Goal: Book appointment/travel/reservation

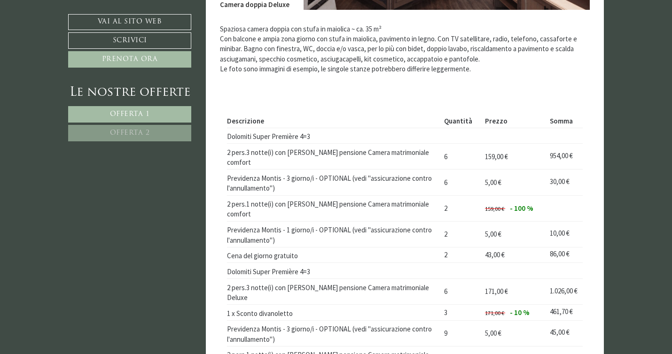
scroll to position [1144, 0]
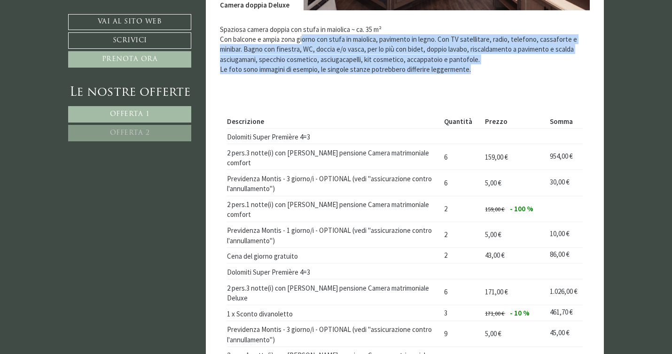
drag, startPoint x: 303, startPoint y: 35, endPoint x: 340, endPoint y: 77, distance: 55.6
click at [340, 77] on div "Spaziosa camera doppia con stufa in maiolica ~ ca. 35 m² Con balcone e ampia zo…" at bounding box center [405, 51] width 370 height 83
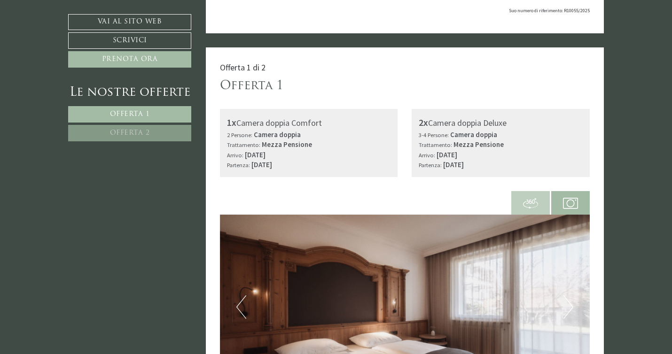
scroll to position [462, 0]
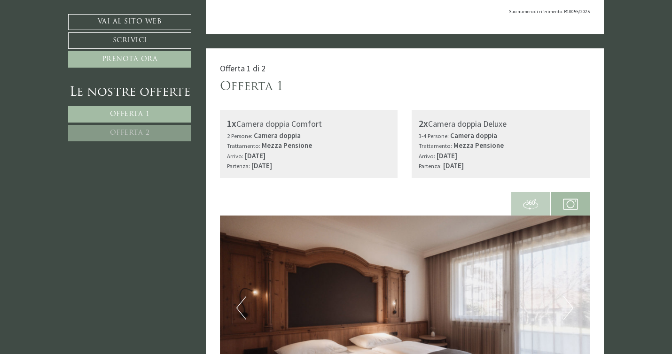
drag, startPoint x: 306, startPoint y: 121, endPoint x: 333, endPoint y: 165, distance: 51.9
click at [333, 165] on div "1x Camera doppia Comfort 2 Persone: Camera doppia Trattamento: Mezza Pensione A…" at bounding box center [309, 144] width 178 height 68
drag, startPoint x: 440, startPoint y: 131, endPoint x: 455, endPoint y: 163, distance: 34.7
click at [455, 163] on div "2x Camera doppia Deluxe 3-4 Persone: Camera doppia Trattamento: Mezza Pensione …" at bounding box center [500, 144] width 178 height 68
click at [455, 163] on b "[DATE]" at bounding box center [453, 165] width 21 height 9
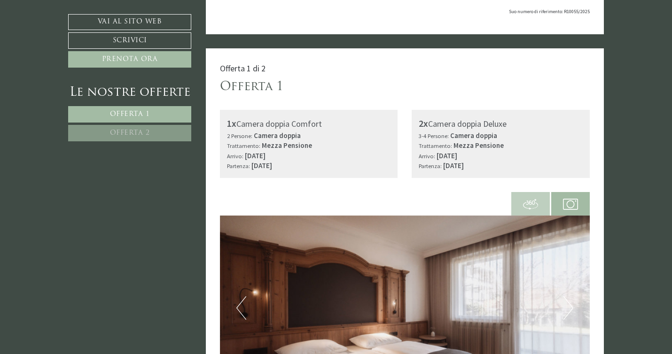
drag, startPoint x: 423, startPoint y: 136, endPoint x: 451, endPoint y: 175, distance: 47.5
click at [451, 175] on div "2x Camera doppia Deluxe 3-4 Persone: Camera doppia Trattamento: Mezza Pensione …" at bounding box center [500, 144] width 178 height 68
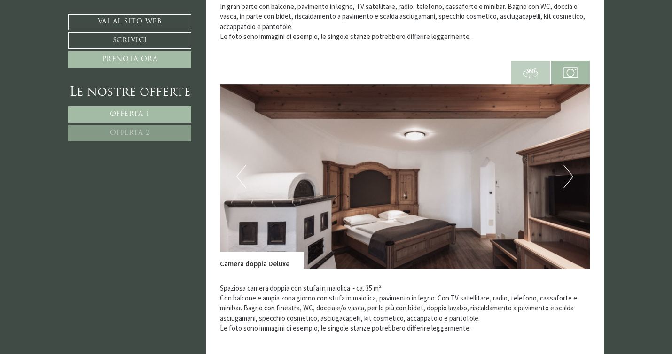
scroll to position [868, 0]
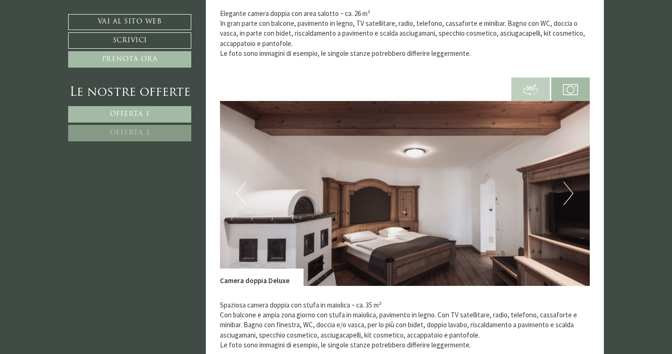
click at [569, 194] on button "Next" at bounding box center [568, 193] width 10 height 23
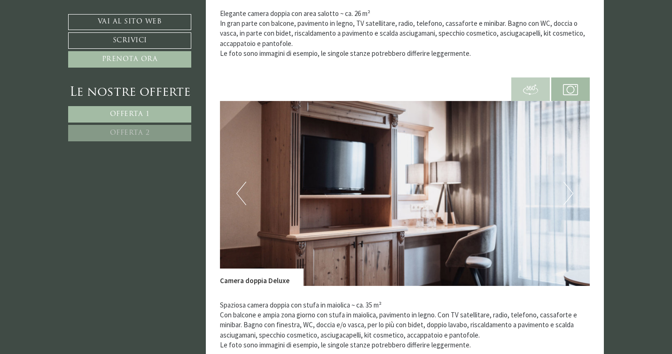
click at [570, 194] on button "Next" at bounding box center [568, 193] width 10 height 23
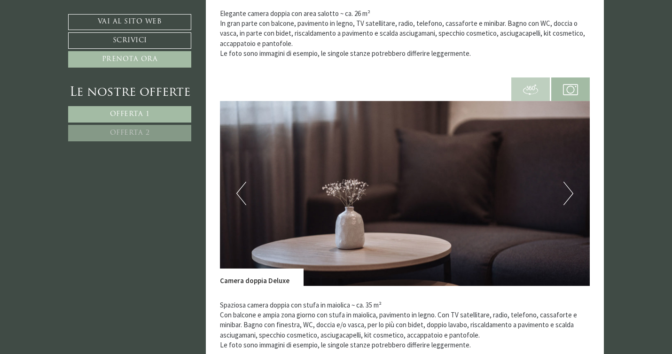
click at [570, 194] on button "Next" at bounding box center [568, 193] width 10 height 23
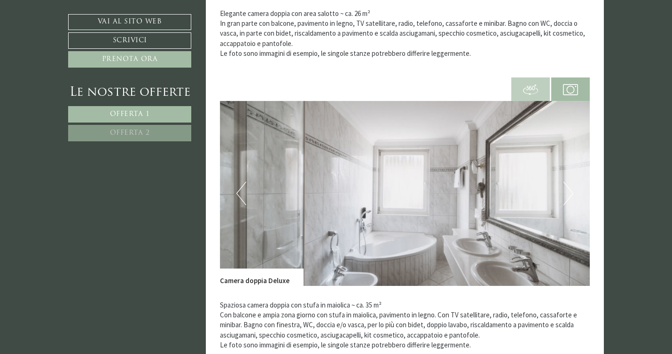
click at [569, 194] on button "Next" at bounding box center [568, 193] width 10 height 23
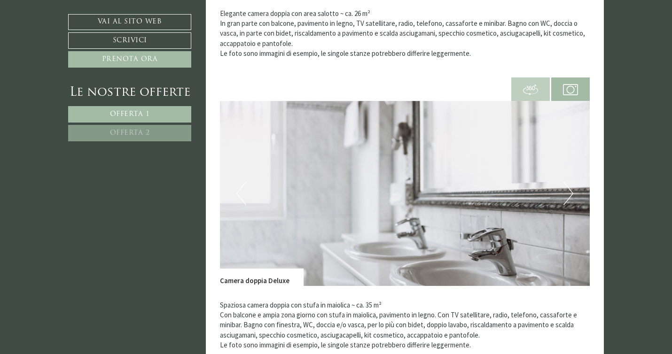
click at [569, 194] on button "Next" at bounding box center [568, 193] width 10 height 23
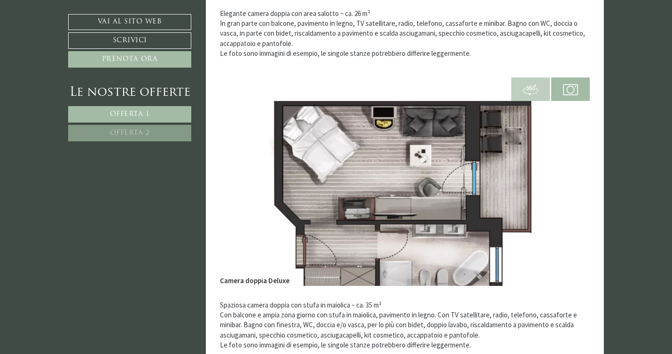
click at [569, 194] on button "Next" at bounding box center [568, 193] width 10 height 23
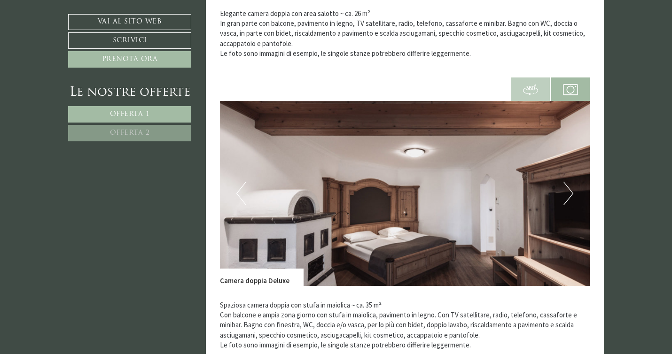
click at [569, 194] on button "Next" at bounding box center [568, 193] width 10 height 23
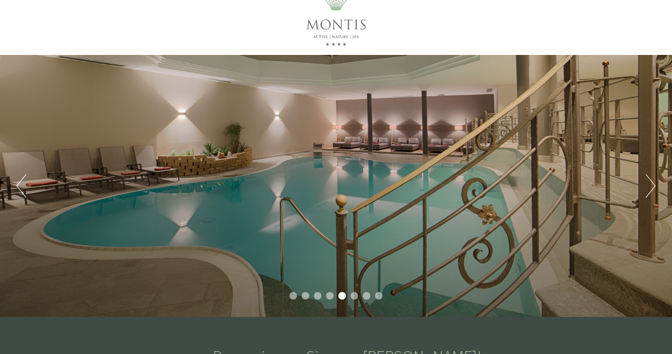
scroll to position [17, 0]
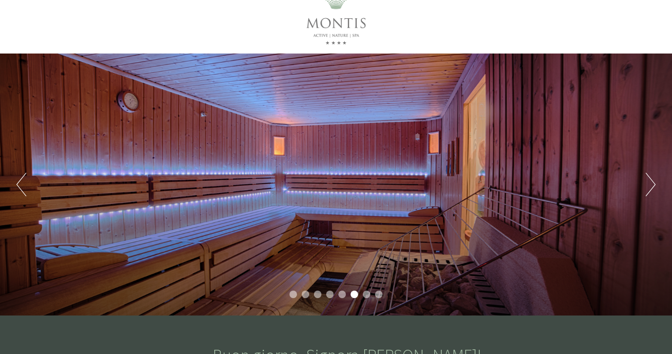
click at [130, 39] on div at bounding box center [336, 18] width 526 height 61
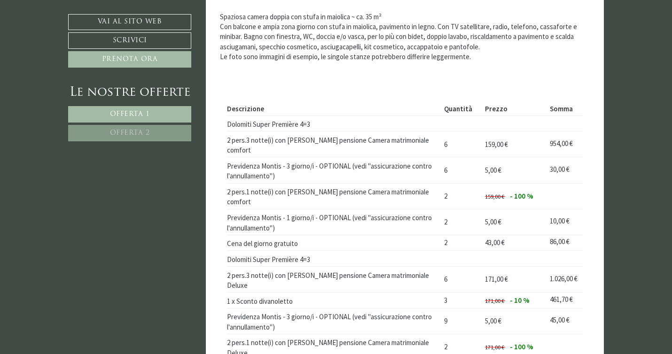
scroll to position [1158, 0]
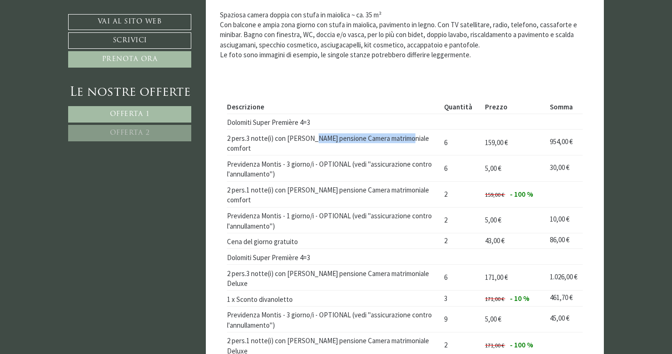
drag, startPoint x: 301, startPoint y: 137, endPoint x: 394, endPoint y: 140, distance: 93.1
click at [394, 140] on td "2 pers.3 notte(i) con [PERSON_NAME] pensione Camera matrimoniale comfort" at bounding box center [334, 143] width 214 height 26
drag, startPoint x: 329, startPoint y: 150, endPoint x: 368, endPoint y: 162, distance: 40.7
click at [368, 162] on td "Previdenza Montis - 3 giorno/i - OPTIONAL (vedi "assicurazione contro l'annulla…" at bounding box center [334, 168] width 214 height 26
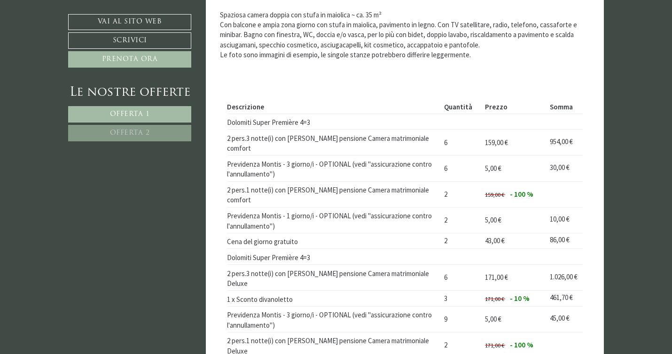
click at [368, 162] on td "Previdenza Montis - 3 giorno/i - OPTIONAL (vedi "assicurazione contro l'annulla…" at bounding box center [334, 168] width 214 height 26
drag, startPoint x: 253, startPoint y: 177, endPoint x: 351, endPoint y: 185, distance: 98.5
click at [351, 185] on td "2 pers.1 notte(i) con [PERSON_NAME] pensione Camera matrimoniale comfort" at bounding box center [334, 194] width 214 height 26
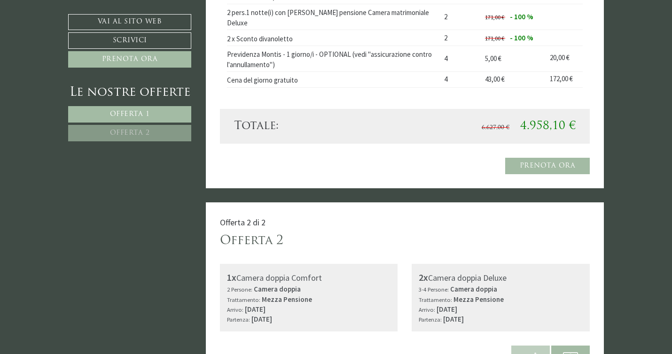
scroll to position [1604, 0]
